Goal: Task Accomplishment & Management: Complete application form

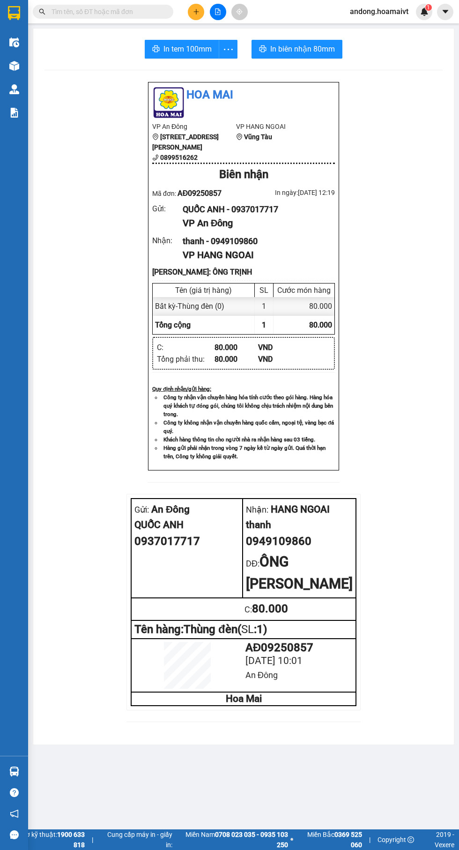
click at [196, 11] on icon "plus" at bounding box center [195, 11] width 5 height 0
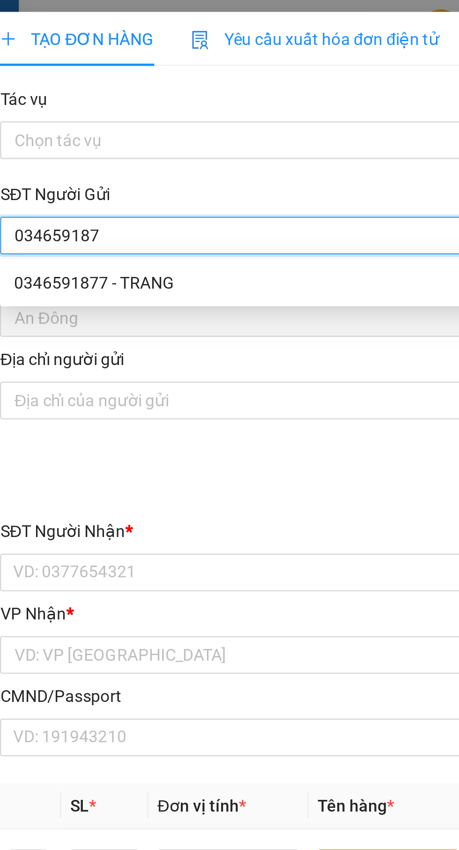
type input "0346591877"
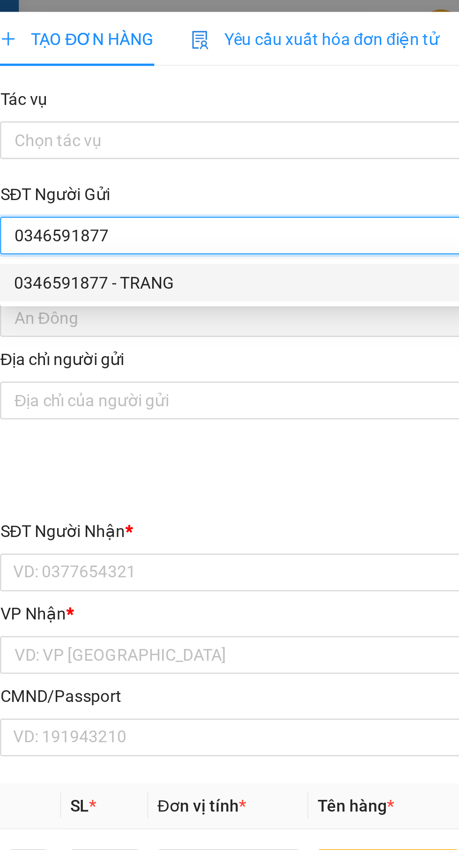
click at [150, 111] on div "0346591877 - TRANG" at bounding box center [124, 112] width 196 height 10
type input "TRANG"
type input "0937742234"
type input "Tèo"
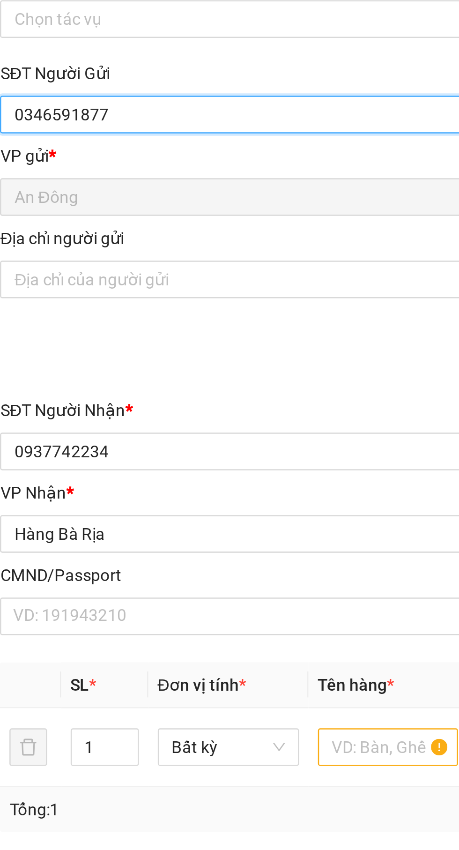
type input "0346591877"
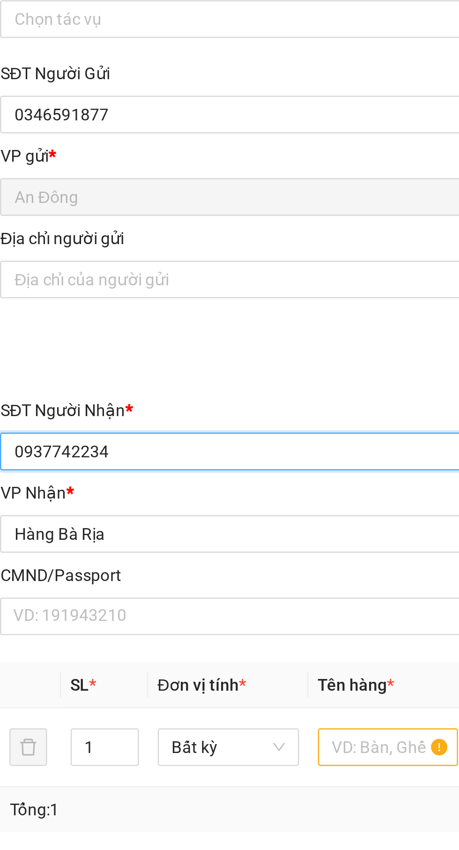
click at [150, 224] on input "0937742234" at bounding box center [124, 227] width 207 height 15
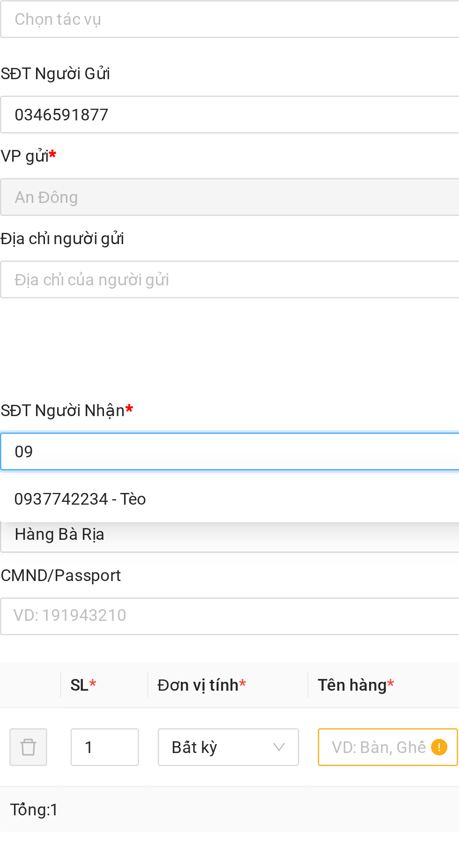
type input "0"
type input "0913609585"
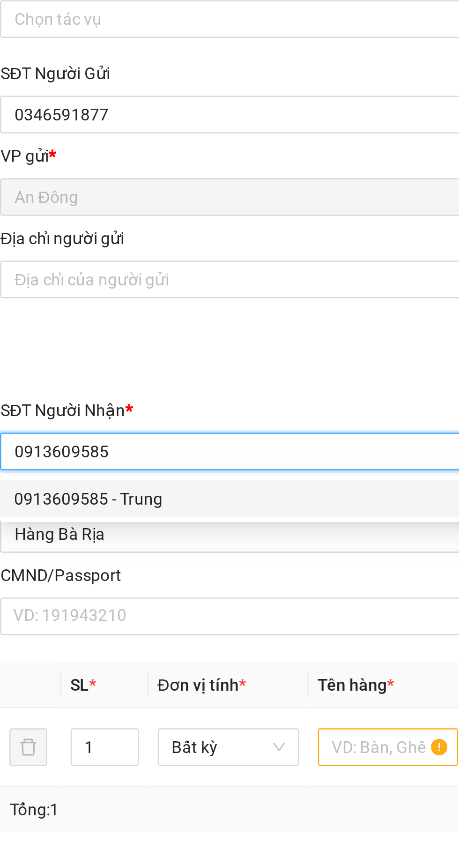
click at [60, 252] on div "0913609585 - Trung" at bounding box center [124, 246] width 207 height 15
type input "Trung"
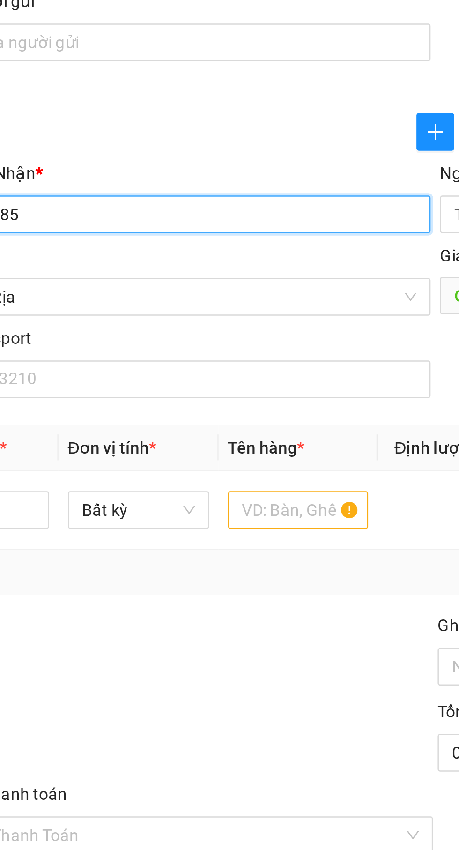
type input "0913609585"
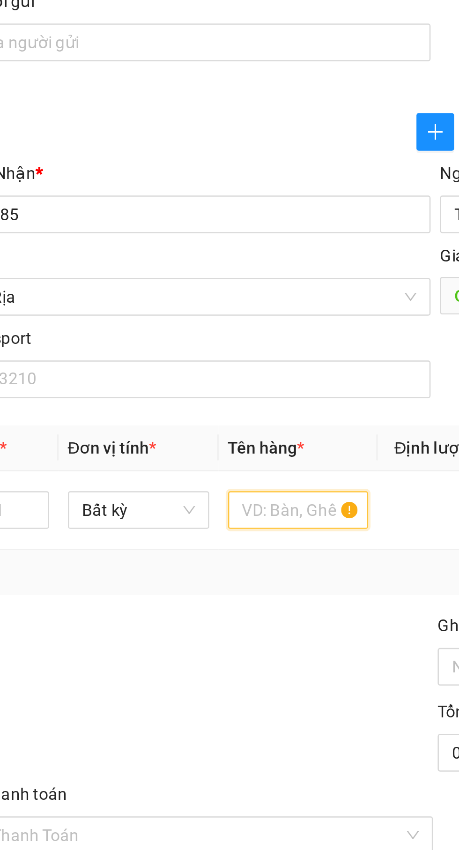
click at [184, 350] on input "text" at bounding box center [175, 345] width 56 height 15
click at [219, 338] on td at bounding box center [230, 345] width 46 height 31
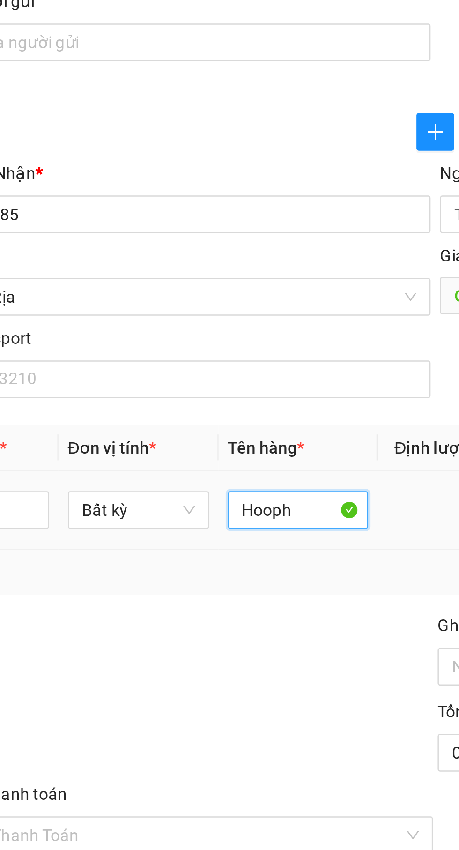
click at [183, 348] on input "Hooph" at bounding box center [175, 345] width 56 height 15
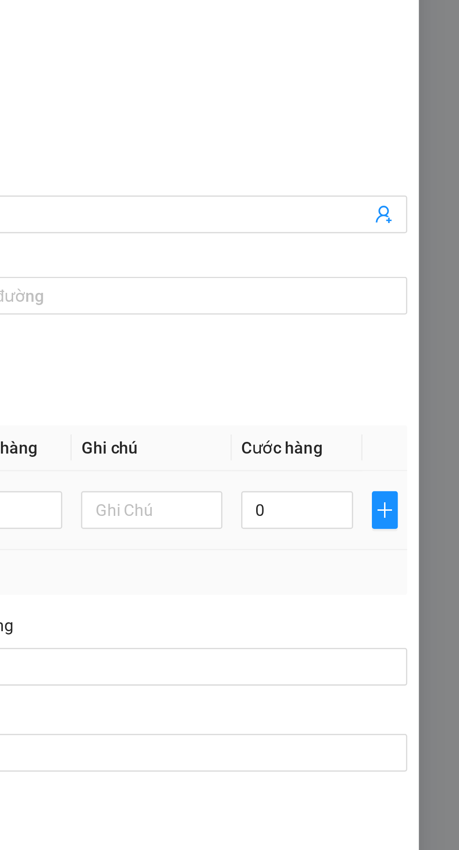
type input "Hộp"
click at [400, 345] on input "0" at bounding box center [394, 345] width 45 height 15
type input "3"
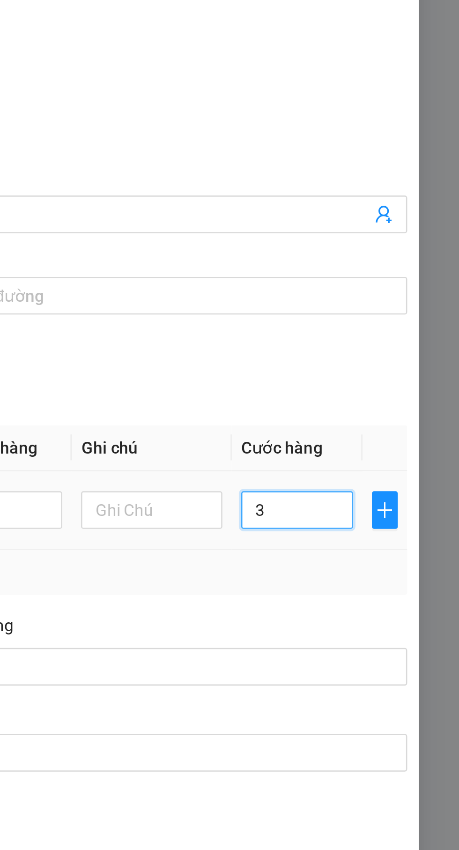
type input "30"
click at [423, 282] on div "SĐT Người Nhận * 0913609585 Người nhận * Trung VP Nhận * Hàng Bà Rịa Giao hà…" at bounding box center [229, 255] width 421 height 98
type input "30.000"
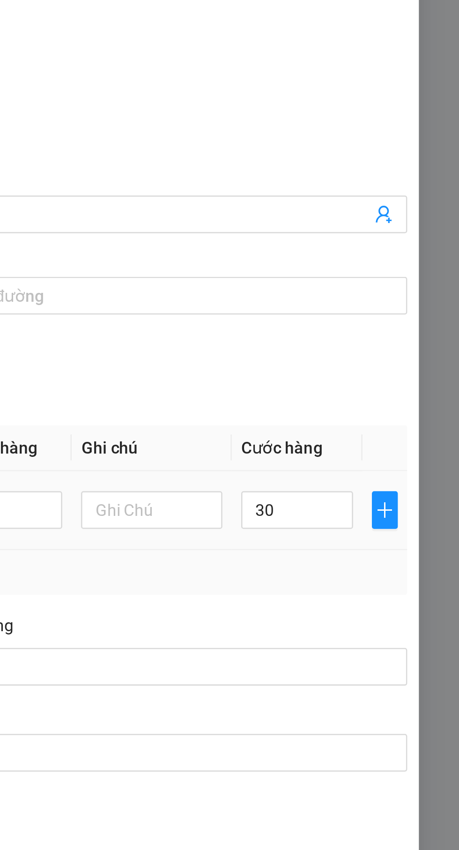
type input "30.000"
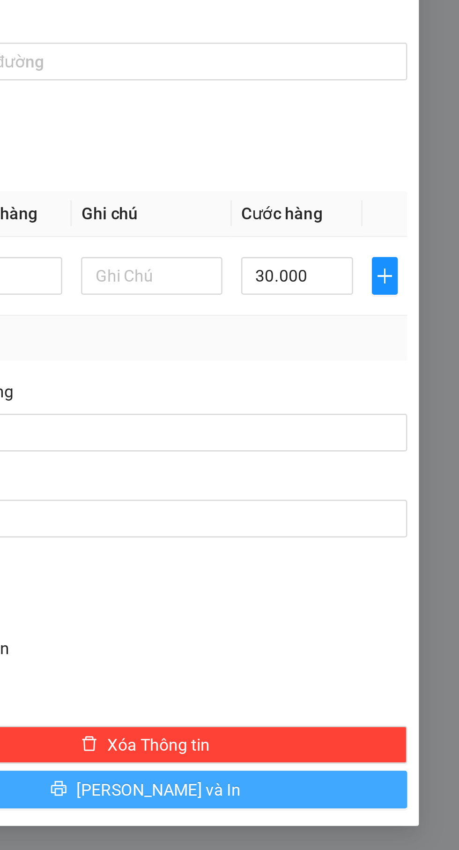
click at [308, 553] on button "[PERSON_NAME] và In" at bounding box center [335, 549] width 208 height 15
